Goal: Task Accomplishment & Management: Complete application form

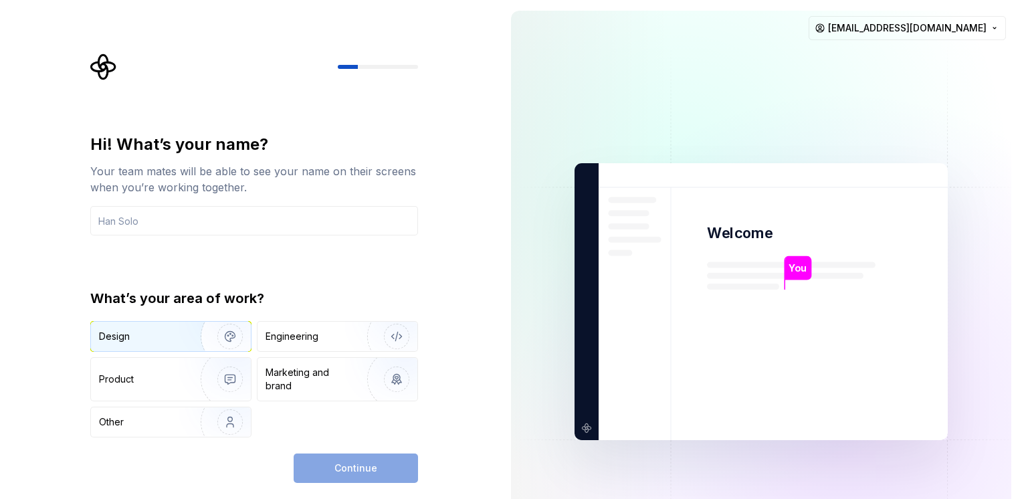
click at [176, 331] on div "Design" at bounding box center [141, 336] width 84 height 13
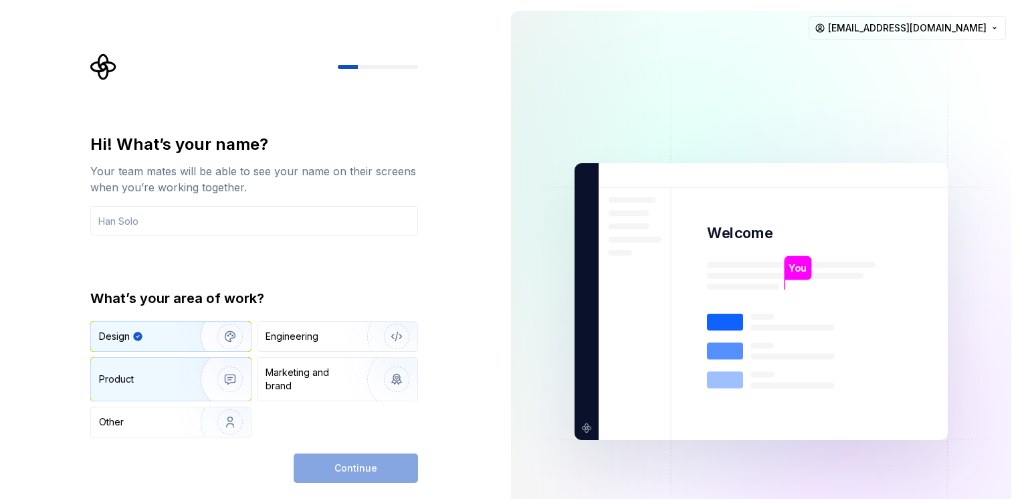
click at [226, 379] on img "button" at bounding box center [222, 380] width 86 height 90
click at [195, 333] on img "button" at bounding box center [222, 337] width 86 height 90
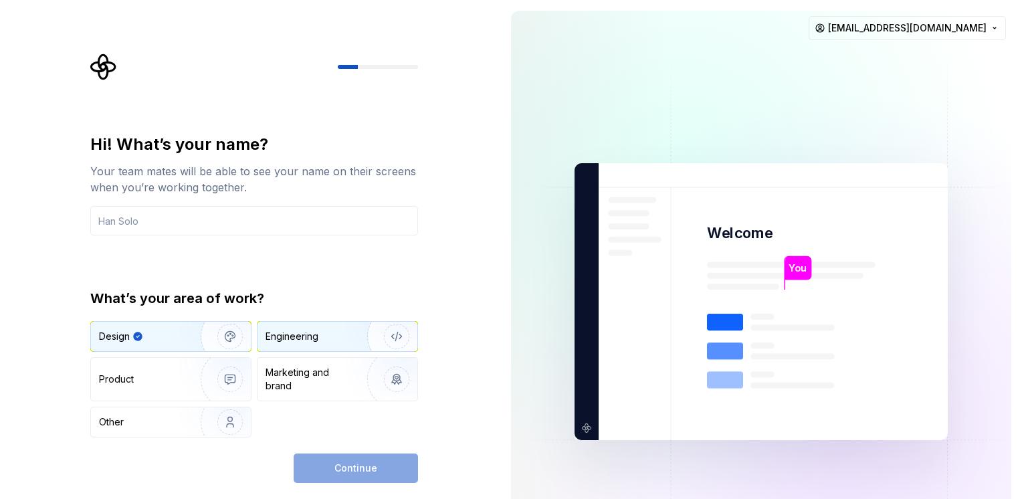
click at [327, 336] on div "Engineering" at bounding box center [319, 336] width 106 height 13
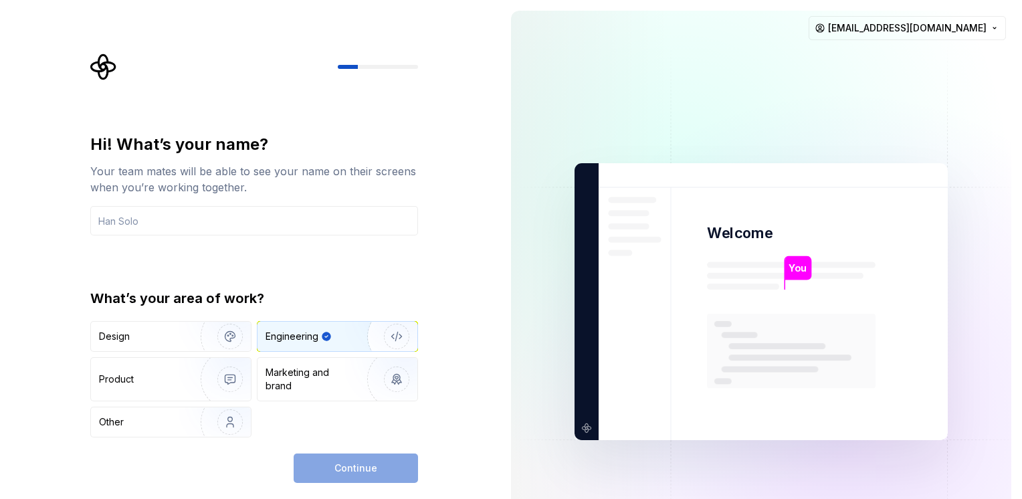
click at [357, 454] on div "Continue" at bounding box center [356, 468] width 124 height 29
click at [359, 467] on div "Continue" at bounding box center [356, 468] width 124 height 29
click at [191, 430] on img "button" at bounding box center [222, 422] width 86 height 90
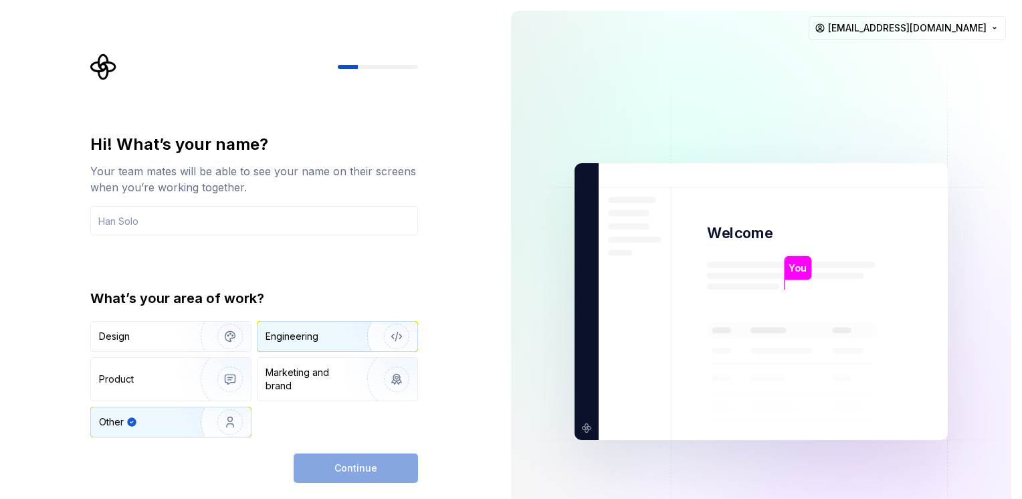
click at [351, 337] on img "button" at bounding box center [388, 337] width 86 height 90
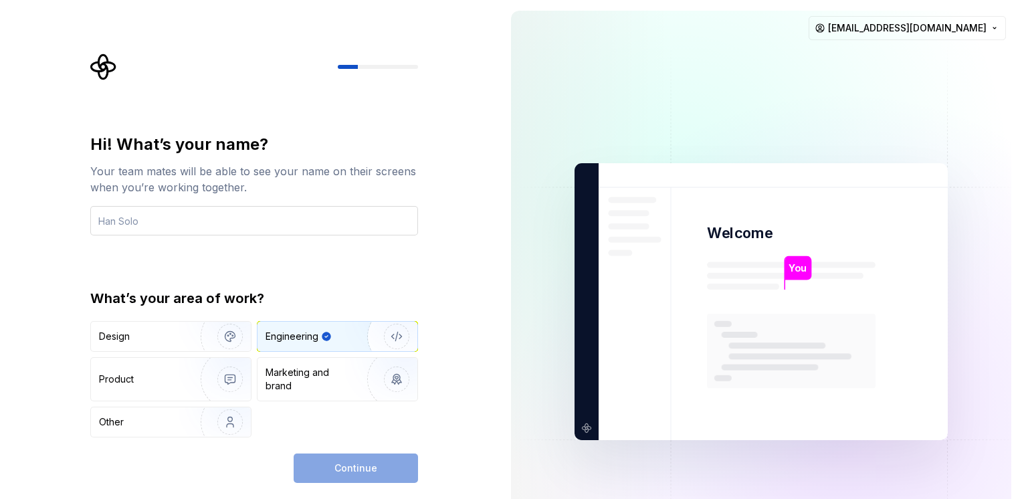
click at [241, 222] on input "text" at bounding box center [254, 220] width 328 height 29
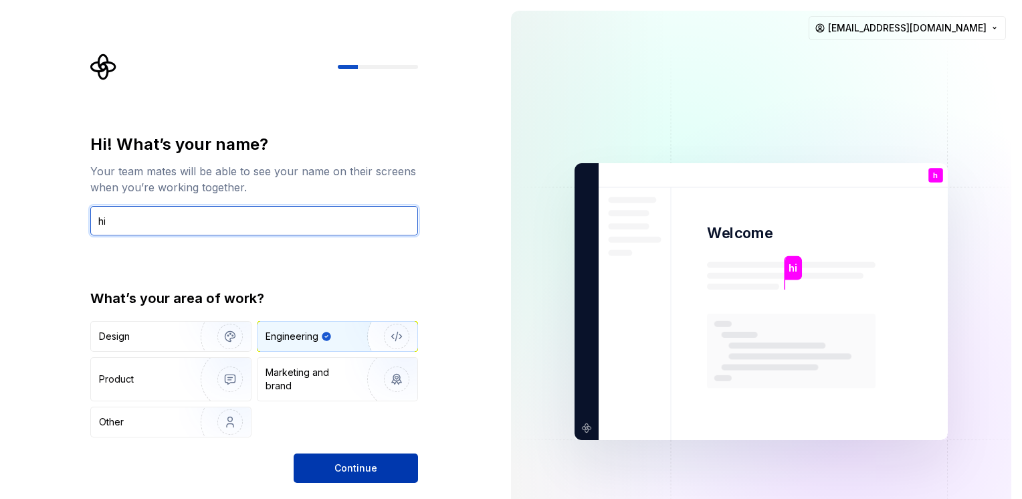
type input "hi"
click at [370, 473] on span "Continue" at bounding box center [356, 468] width 43 height 13
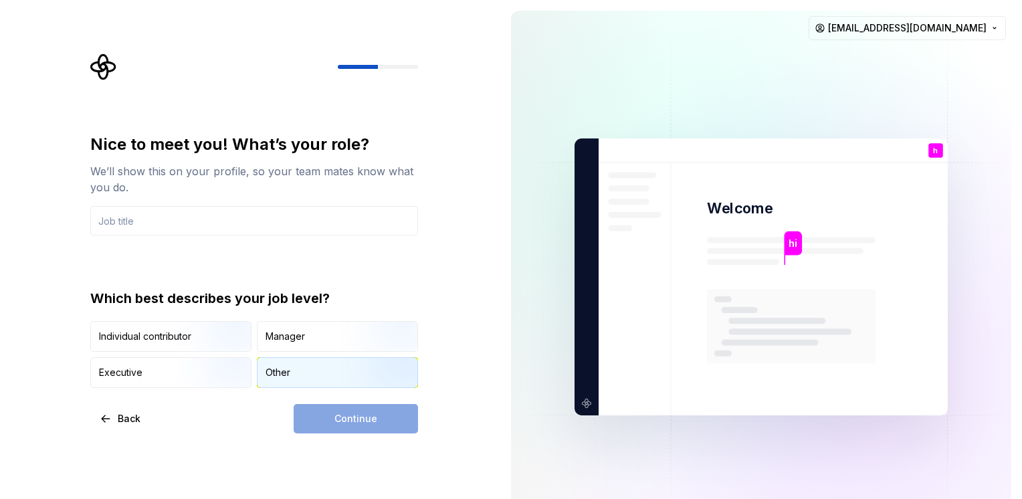
click at [296, 379] on div "Other" at bounding box center [338, 372] width 160 height 29
click at [175, 333] on div "Individual contributor" at bounding box center [145, 336] width 92 height 13
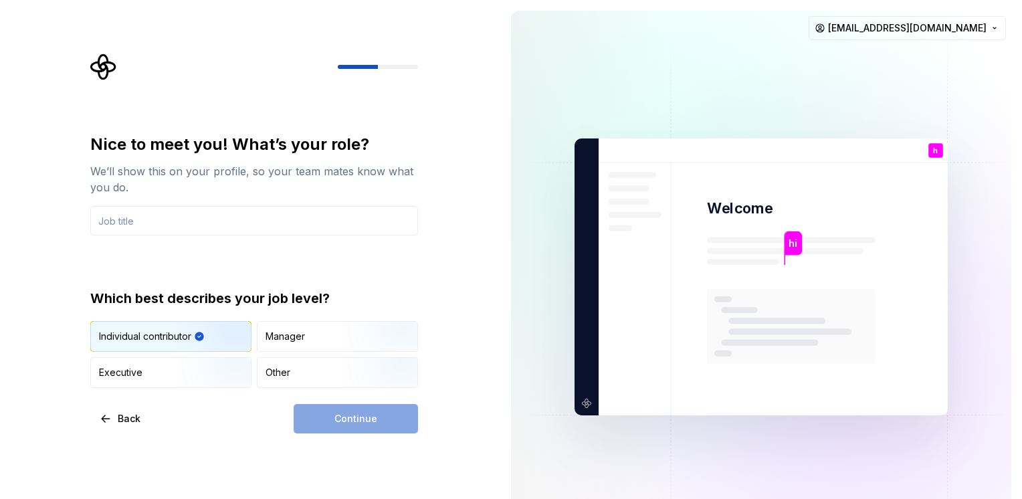
click at [340, 412] on div "Continue" at bounding box center [356, 418] width 124 height 29
click at [190, 215] on input "text" at bounding box center [254, 220] width 328 height 29
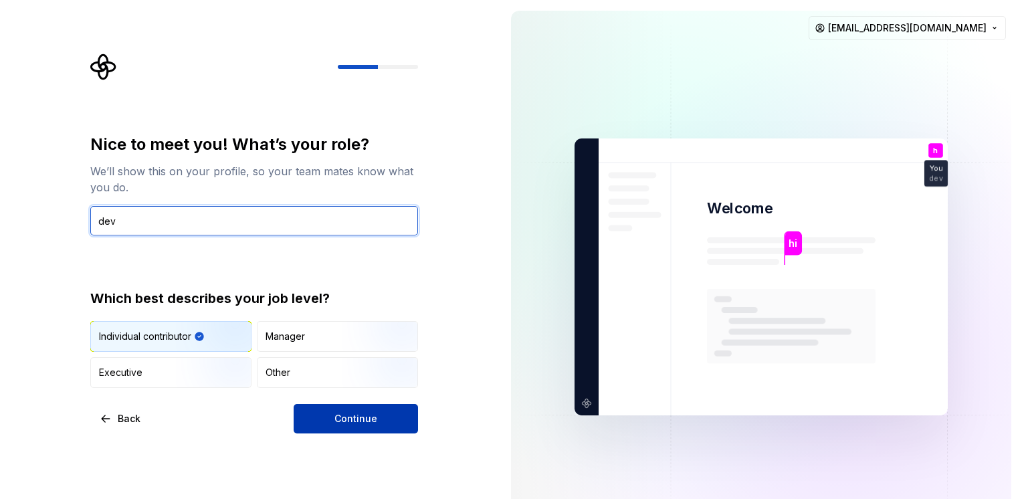
type input "dev"
click at [361, 412] on span "Continue" at bounding box center [356, 418] width 43 height 13
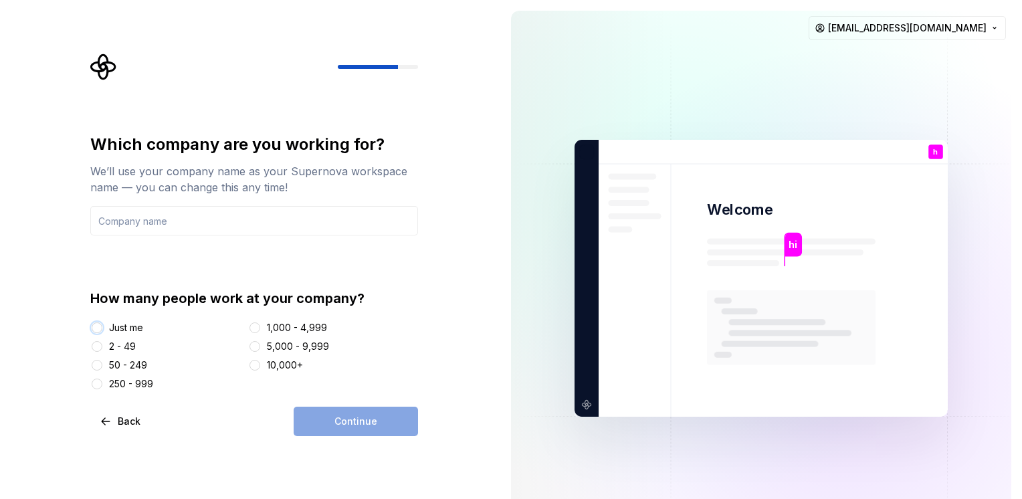
click at [98, 327] on button "Just me" at bounding box center [97, 328] width 11 height 11
click at [364, 427] on div "Continue" at bounding box center [356, 421] width 124 height 29
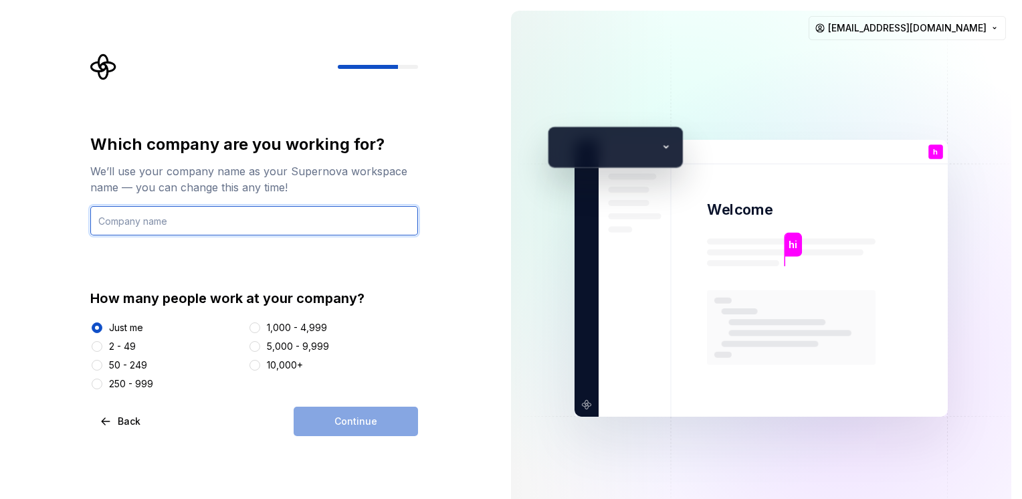
click at [166, 209] on input "text" at bounding box center [254, 220] width 328 height 29
type input "Apps Moon"
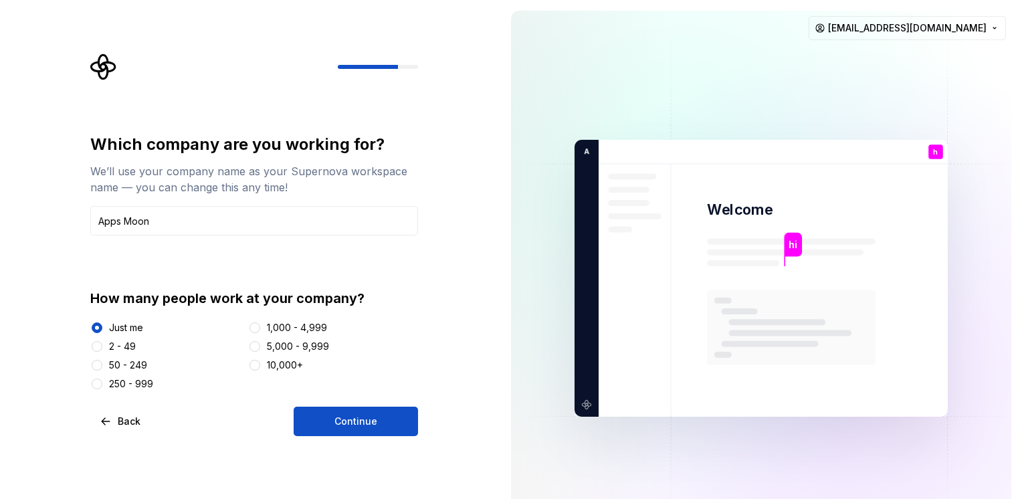
click at [357, 438] on div "Which company are you working for? We’ll use your company name as your Supernov…" at bounding box center [250, 278] width 501 height 557
click at [359, 426] on span "Continue" at bounding box center [356, 421] width 43 height 13
